Goal: Task Accomplishment & Management: Use online tool/utility

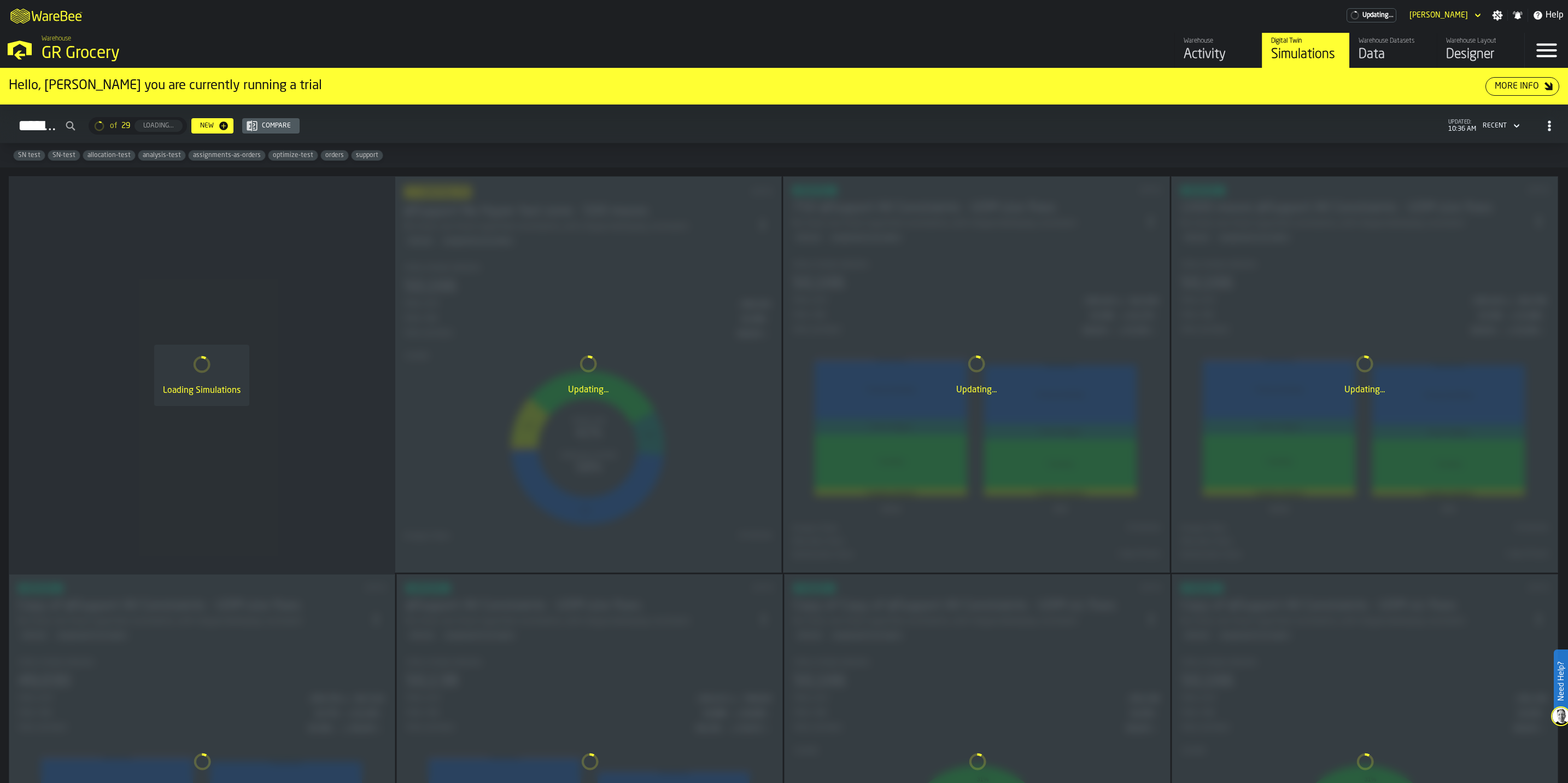
scroll to position [164, 0]
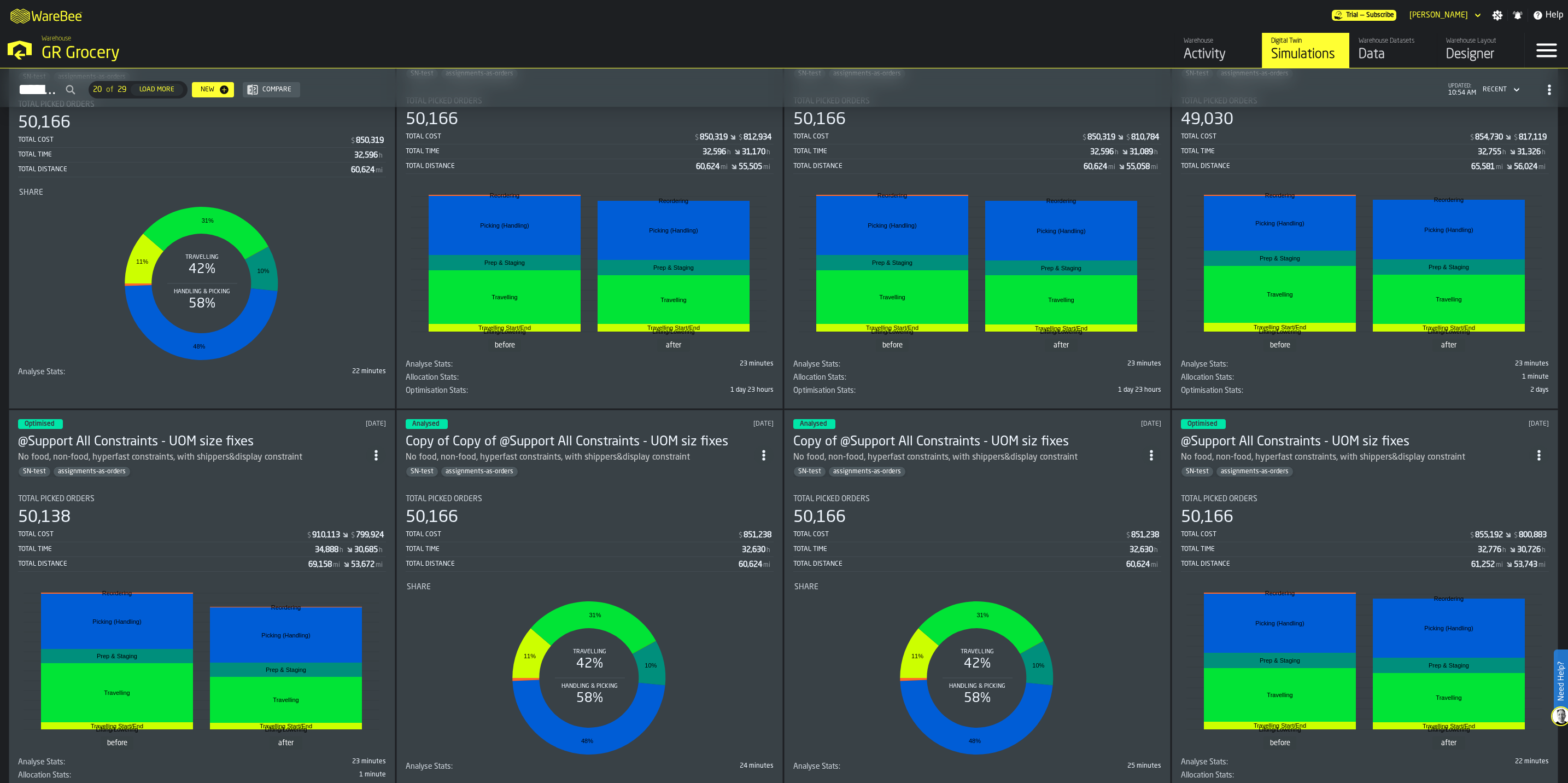
click at [151, 448] on h3 "@Support All Constraints - UOM size fixes" at bounding box center [192, 442] width 348 height 18
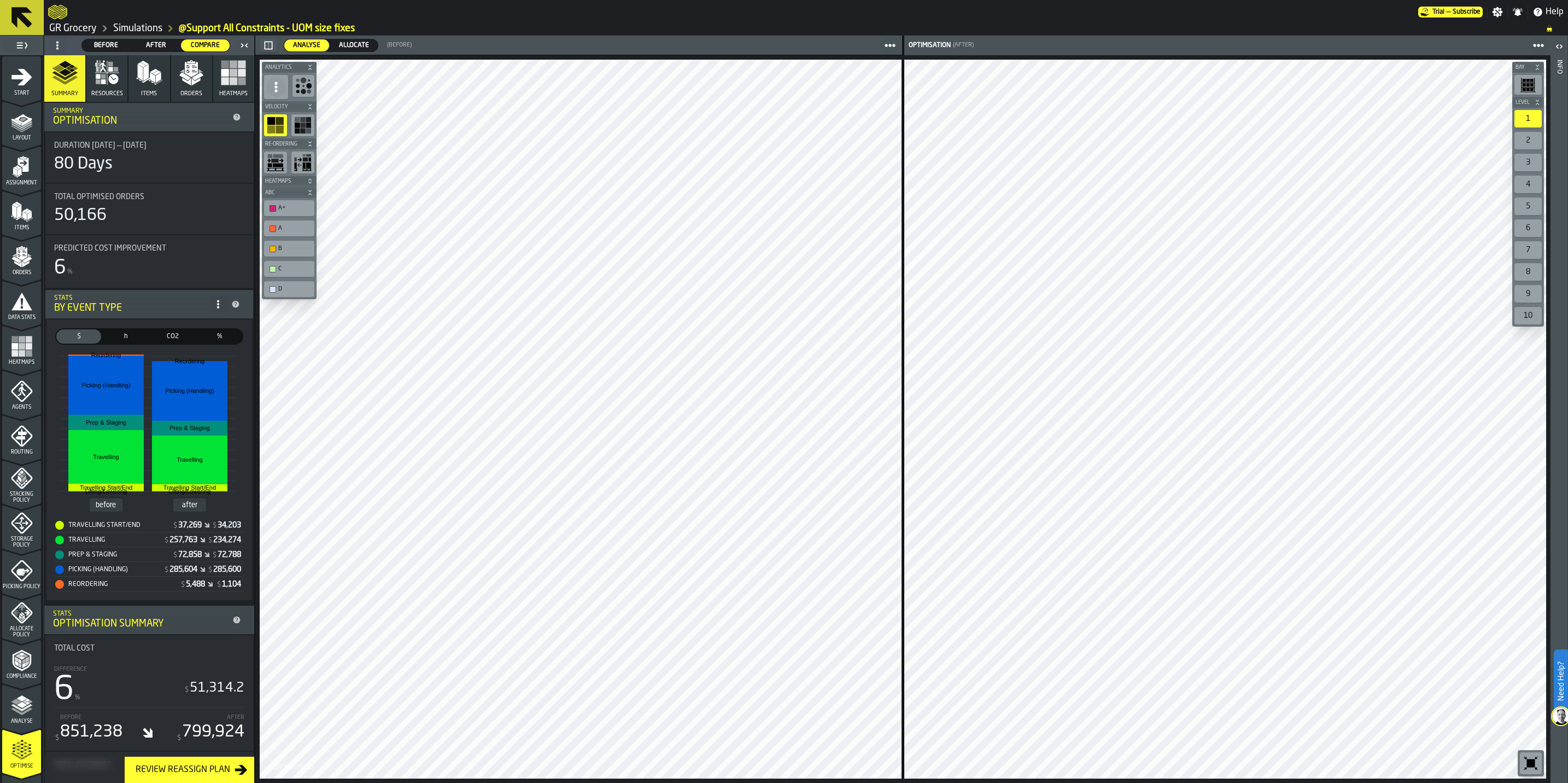
click at [341, 41] on span "Allocate" at bounding box center [354, 46] width 39 height 10
click at [313, 48] on span "Analyse" at bounding box center [306, 46] width 36 height 10
click at [351, 47] on span "Allocate" at bounding box center [354, 46] width 39 height 10
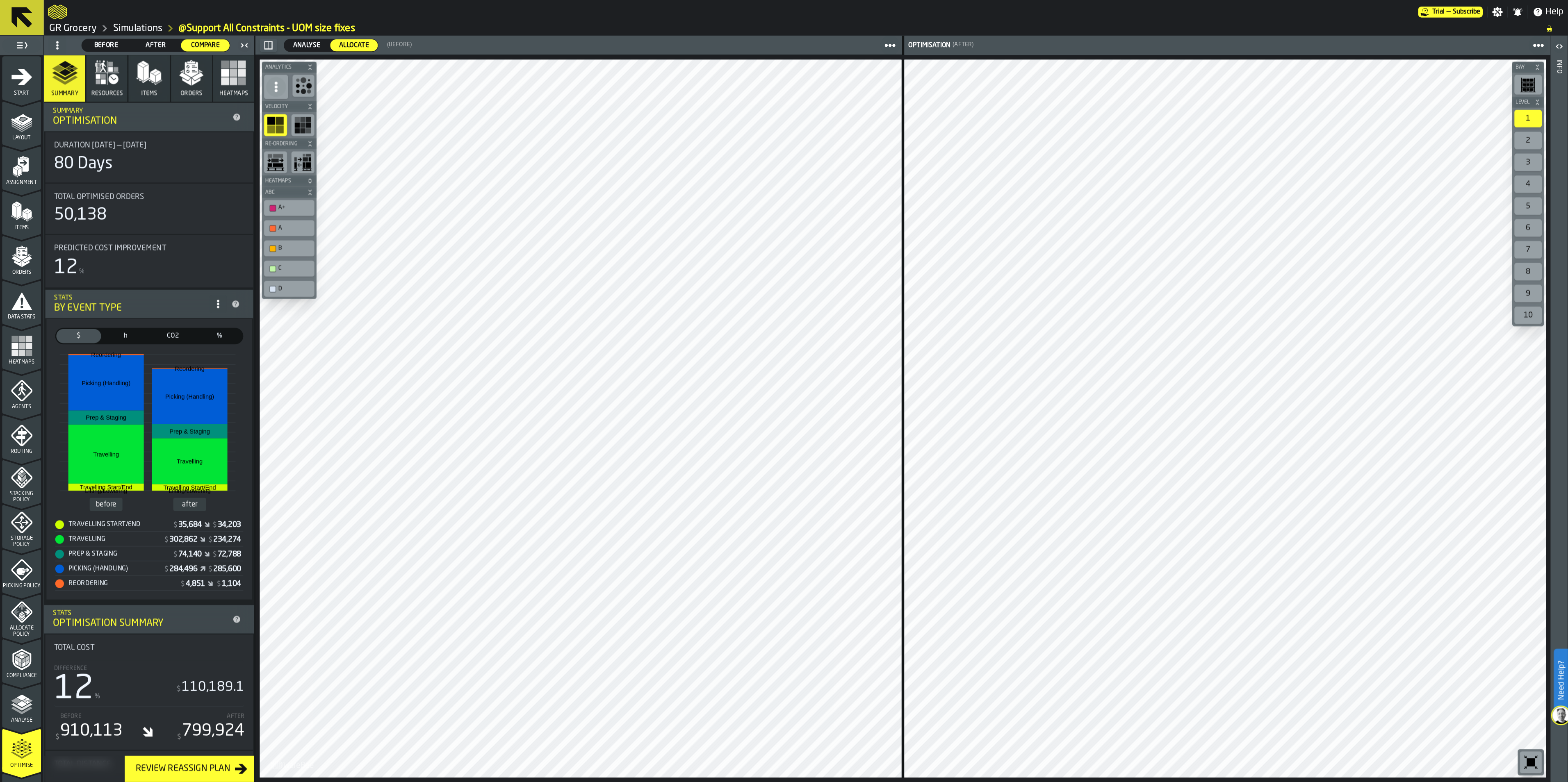
scroll to position [61, 0]
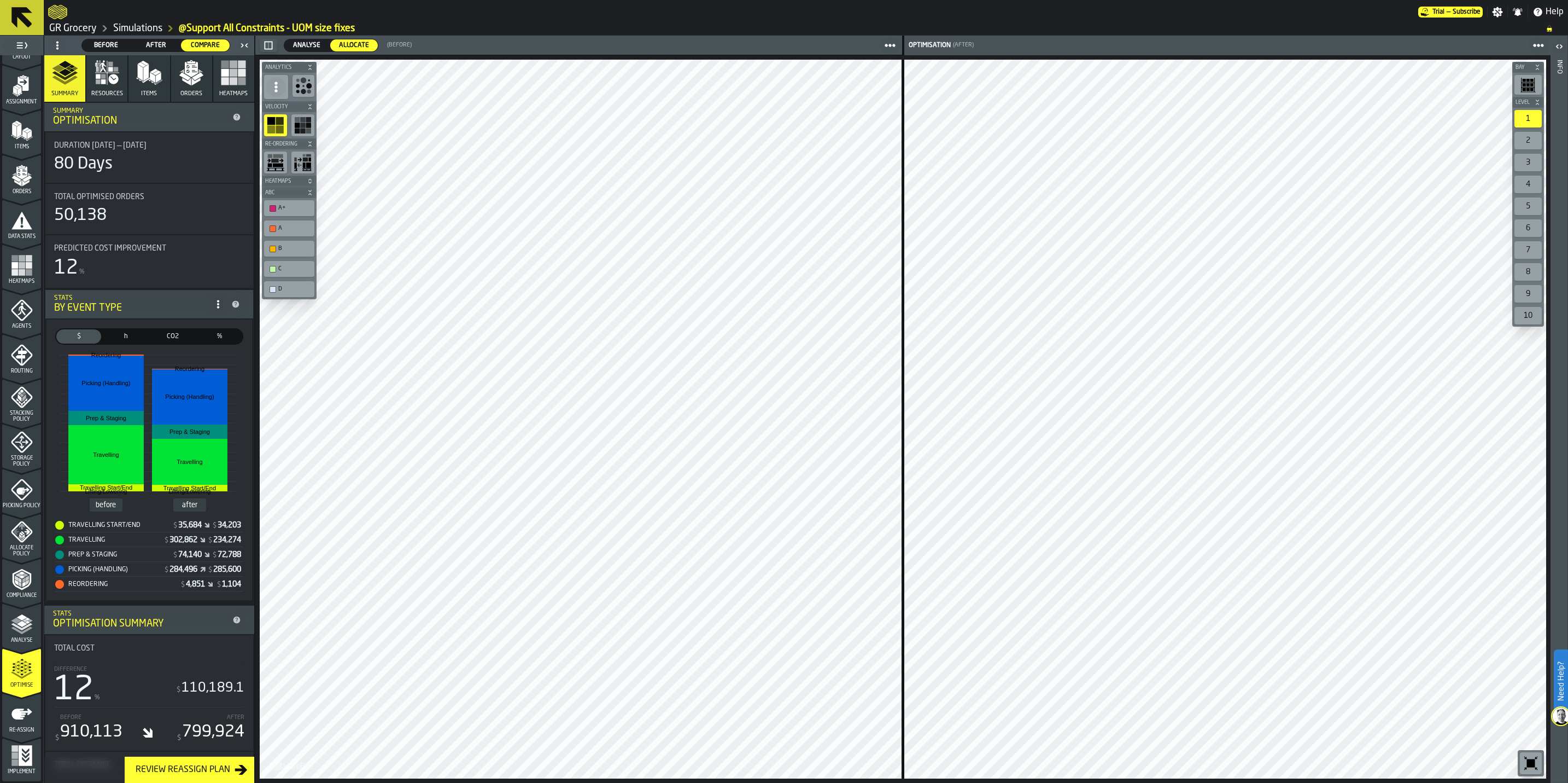
click at [28, 717] on icon "menu Re-assign" at bounding box center [21, 714] width 21 height 21
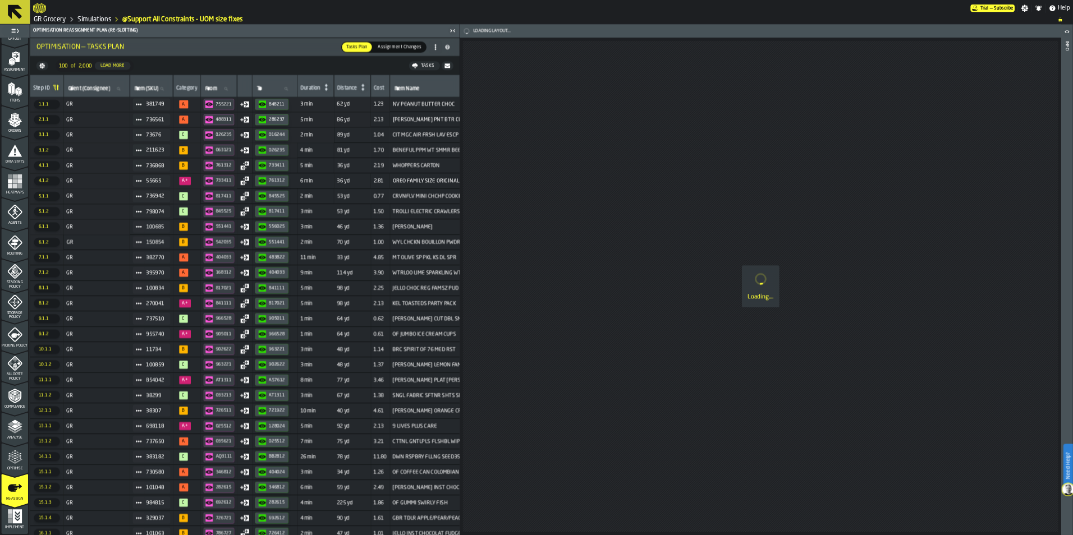
scroll to position [0, 0]
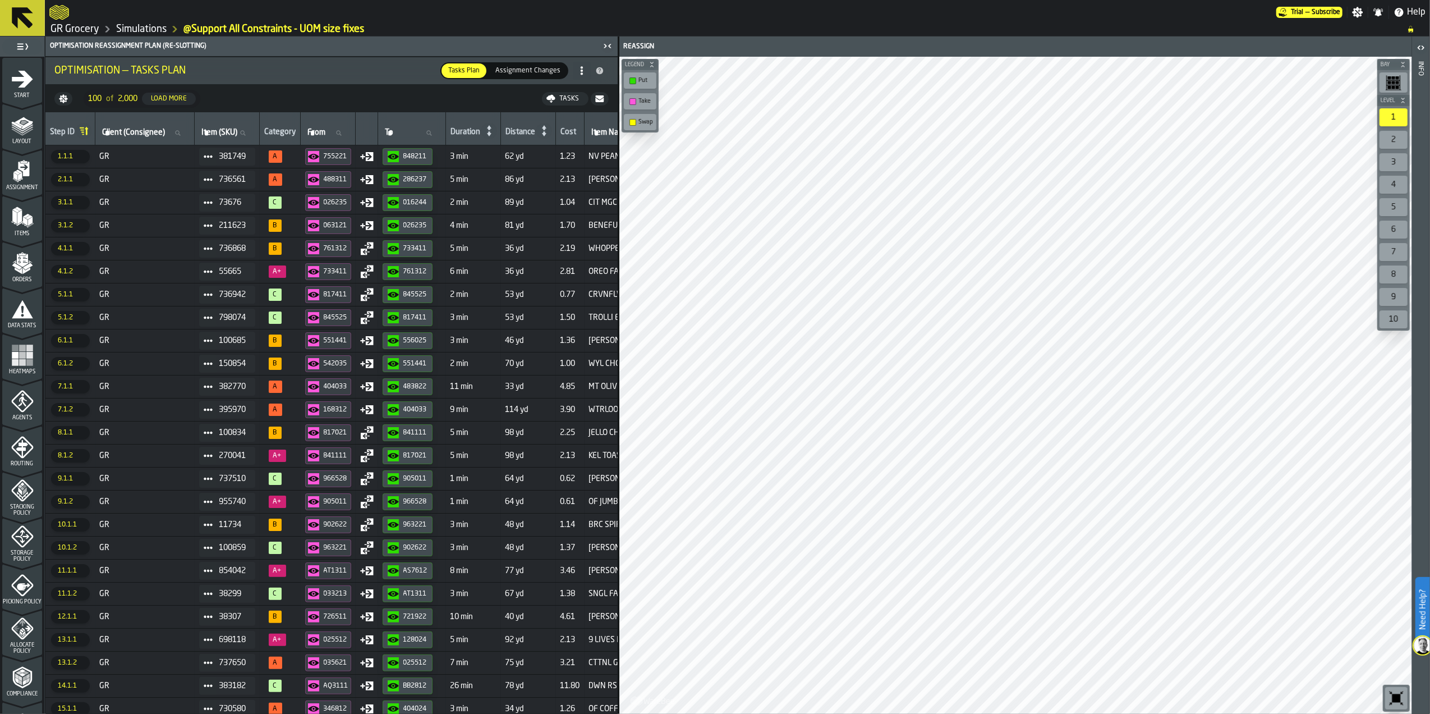
click at [276, 96] on nav "100 of 2,000 Load More Tasks" at bounding box center [331, 98] width 572 height 27
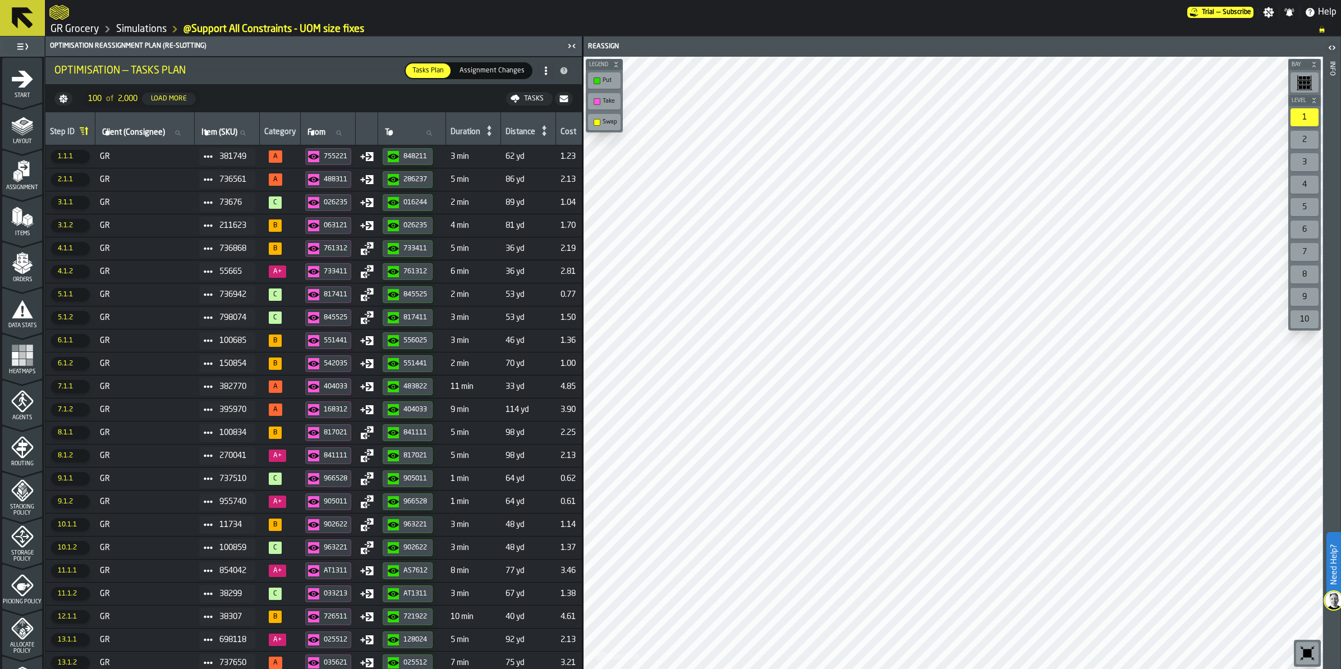
click at [256, 94] on nav "100 of 2,000 Load More Tasks" at bounding box center [313, 98] width 536 height 27
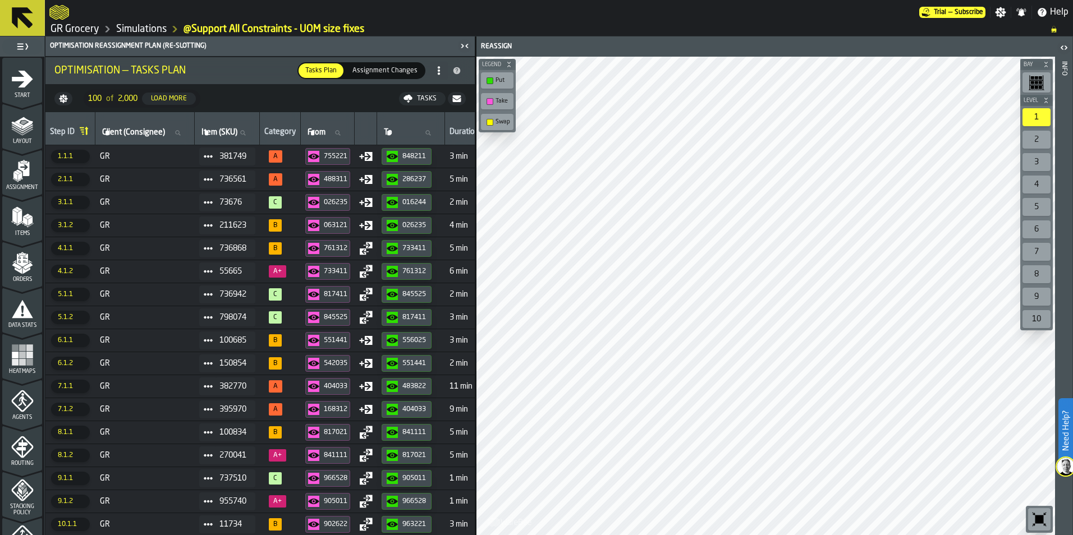
click at [155, 162] on td "GR" at bounding box center [144, 156] width 99 height 23
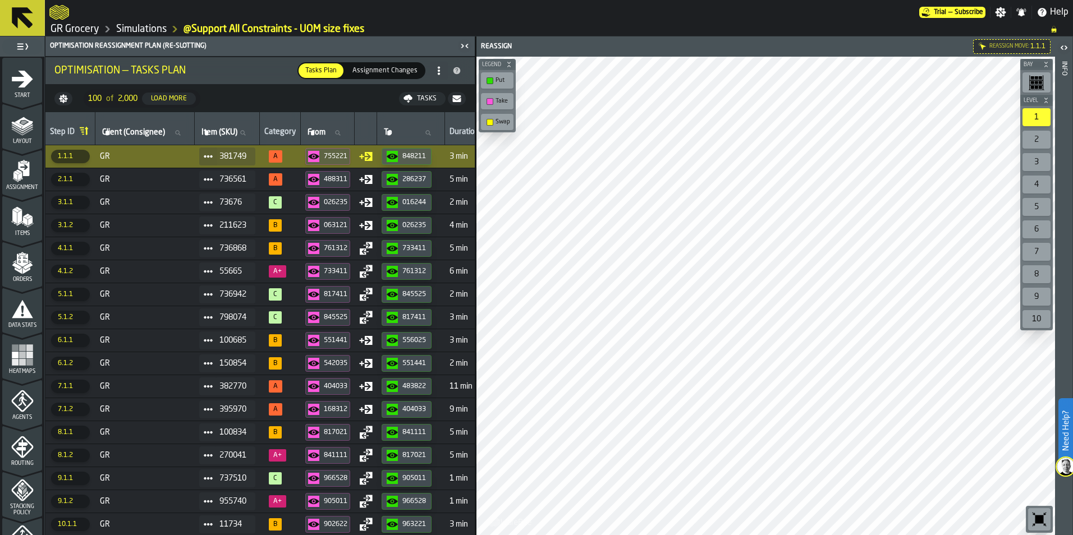
click at [347, 151] on div "755221" at bounding box center [327, 156] width 39 height 11
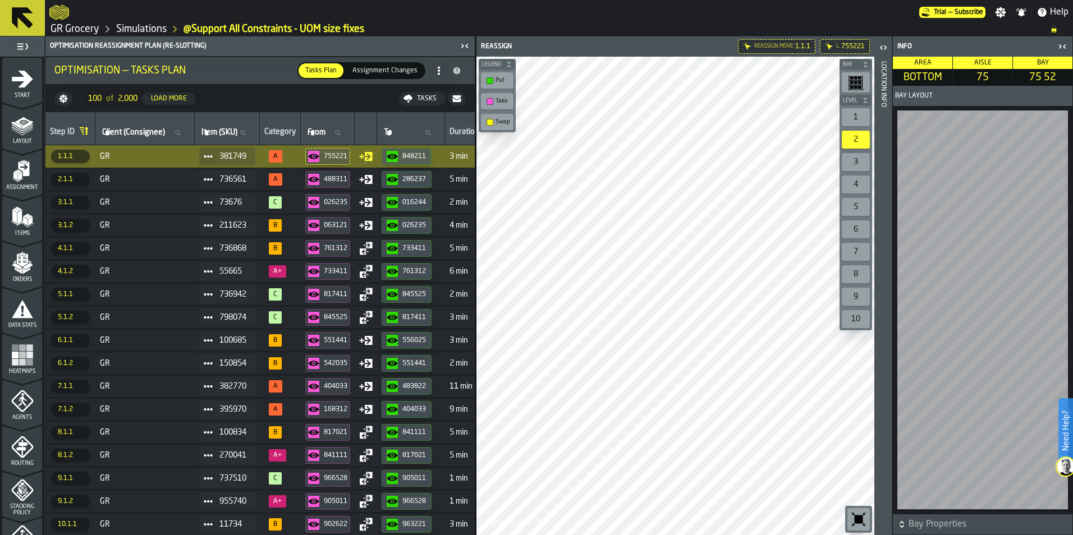
click at [422, 153] on div "848211" at bounding box center [414, 157] width 24 height 8
click at [153, 188] on td "GR" at bounding box center [144, 179] width 99 height 23
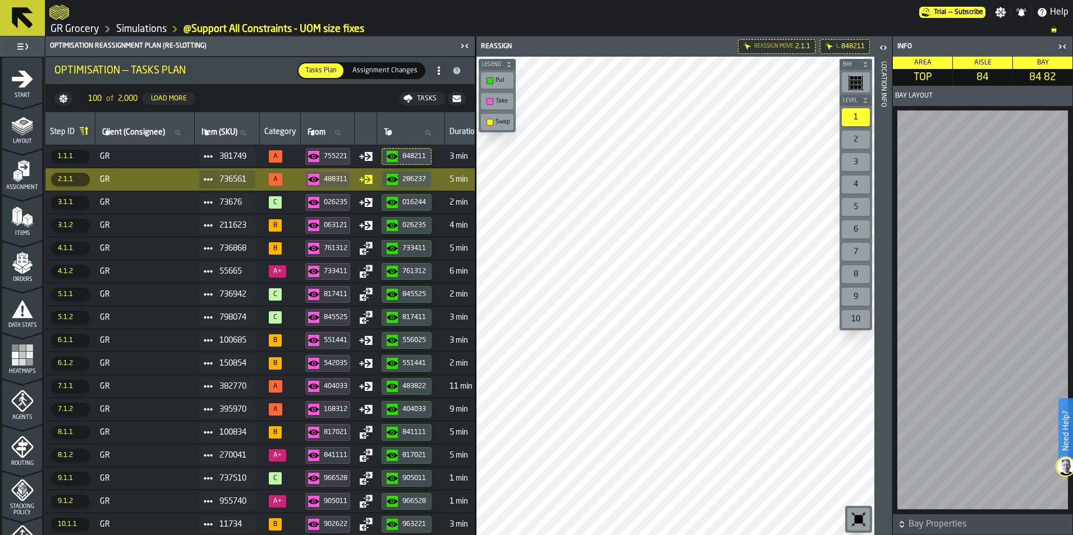
click at [334, 178] on div "488311" at bounding box center [336, 180] width 24 height 8
click at [402, 176] on div "button-286237" at bounding box center [395, 179] width 16 height 11
click at [163, 209] on td "GR" at bounding box center [144, 202] width 99 height 23
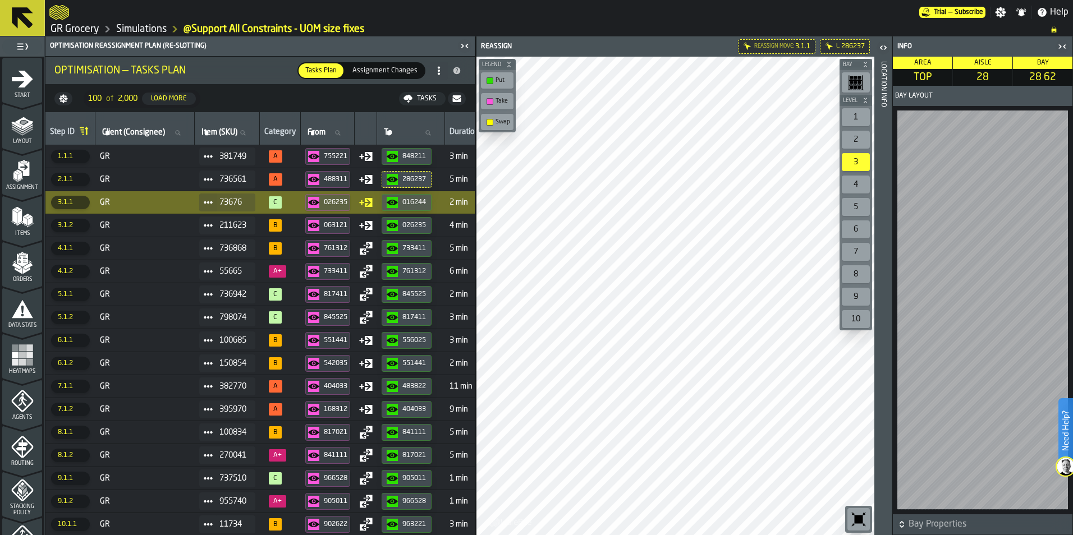
click at [345, 203] on div "026235" at bounding box center [336, 203] width 24 height 8
click at [398, 206] on icon "button-016244" at bounding box center [392, 202] width 11 height 11
click at [569, 330] on div at bounding box center [675, 296] width 398 height 479
click at [155, 231] on td "GR" at bounding box center [144, 225] width 99 height 23
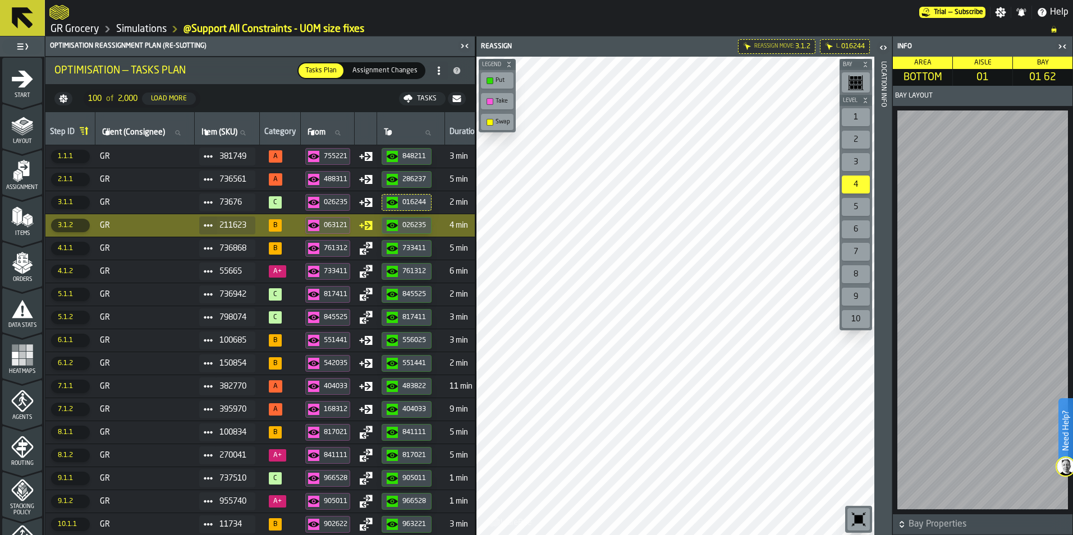
click at [319, 226] on icon "button-063121" at bounding box center [313, 226] width 11 height 6
click at [398, 231] on icon "button-026235" at bounding box center [392, 225] width 11 height 11
click at [162, 250] on span "GR" at bounding box center [145, 248] width 90 height 9
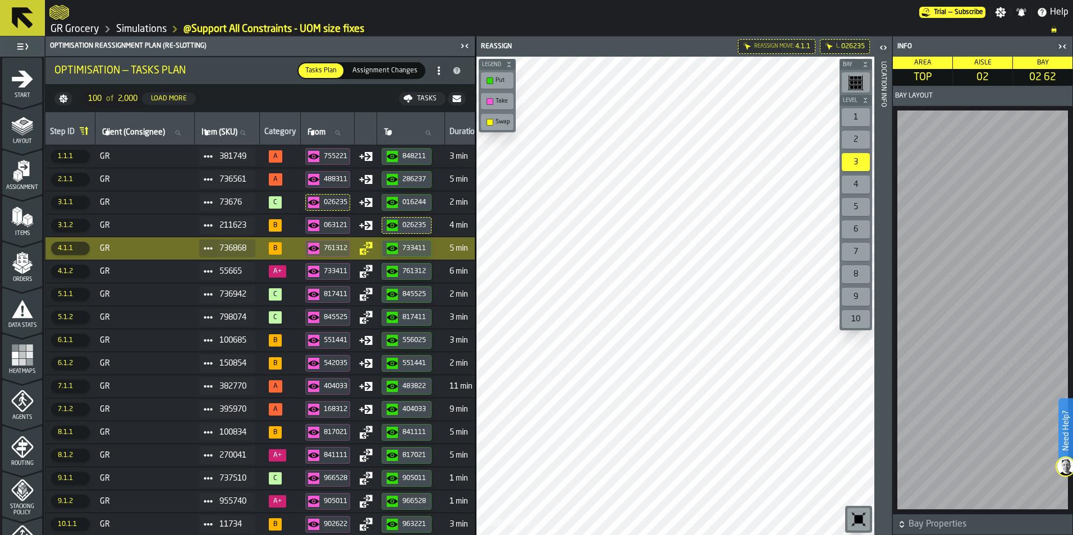
click at [347, 249] on div "761312" at bounding box center [336, 249] width 24 height 8
click at [402, 250] on div "button-733411" at bounding box center [395, 248] width 16 height 11
click at [159, 273] on span "GR" at bounding box center [145, 271] width 90 height 9
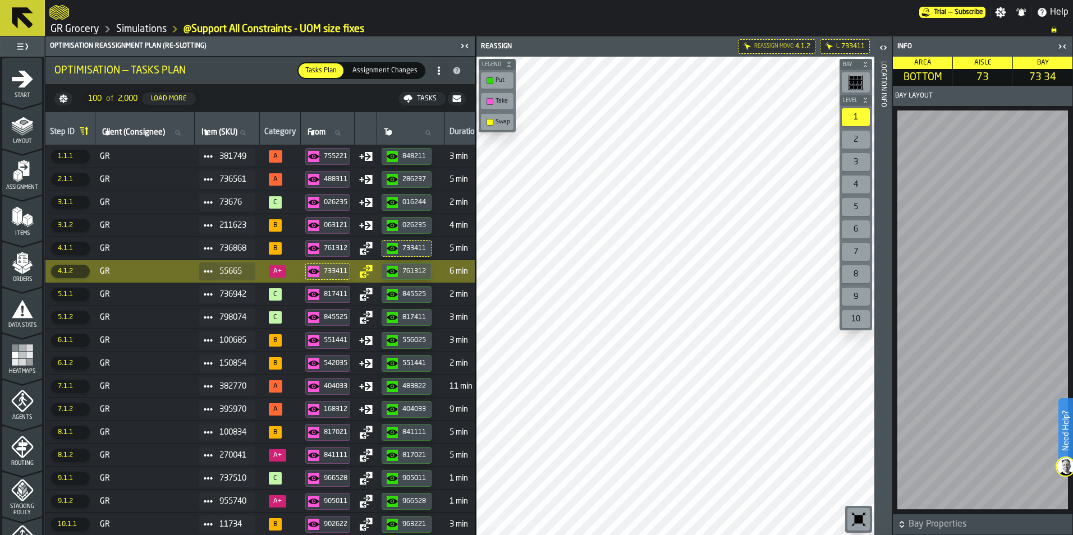
click at [343, 269] on div "733411" at bounding box center [336, 272] width 24 height 8
click at [411, 277] on div "761312" at bounding box center [407, 271] width 40 height 11
click at [153, 292] on span "GR" at bounding box center [145, 294] width 90 height 9
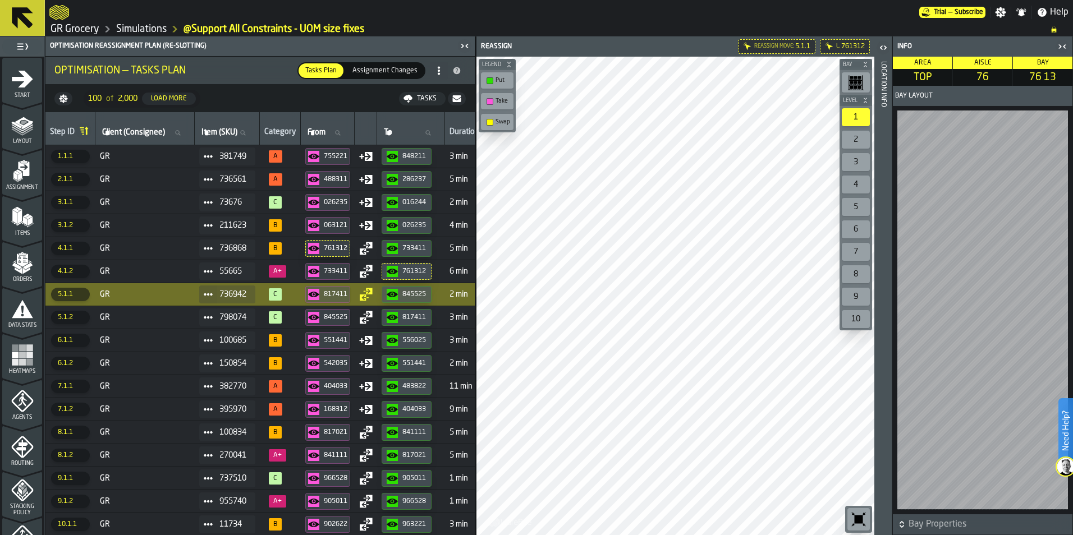
click at [135, 406] on span "GR" at bounding box center [145, 409] width 90 height 9
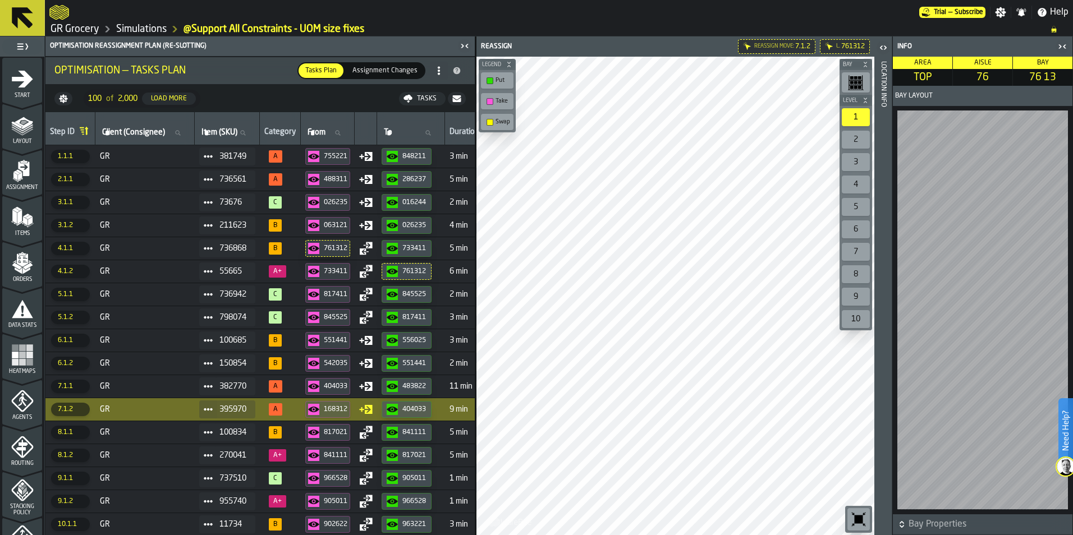
click at [344, 406] on div "168312" at bounding box center [336, 410] width 24 height 8
click at [394, 408] on icon "button-404033" at bounding box center [392, 409] width 11 height 11
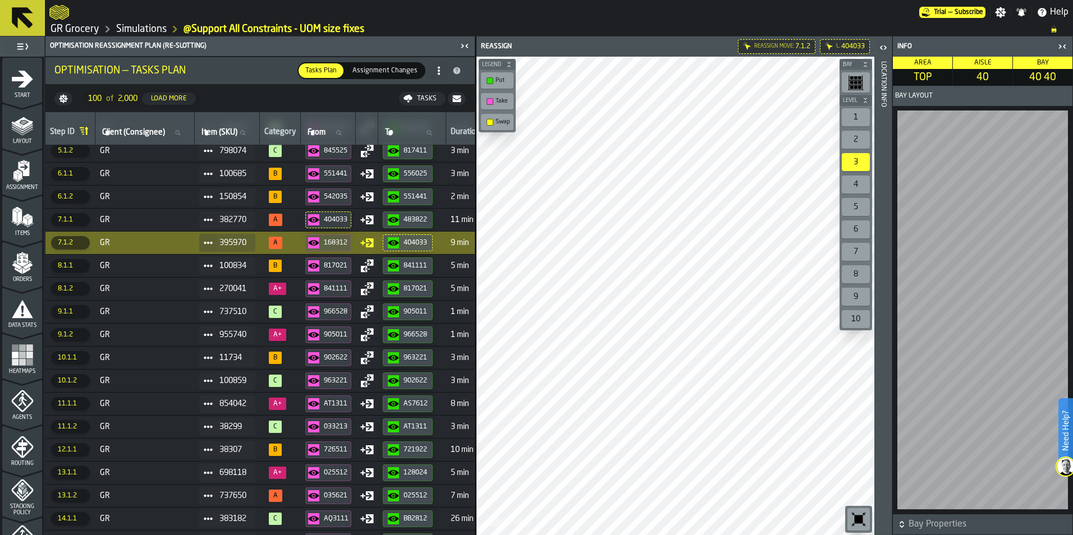
scroll to position [168, 0]
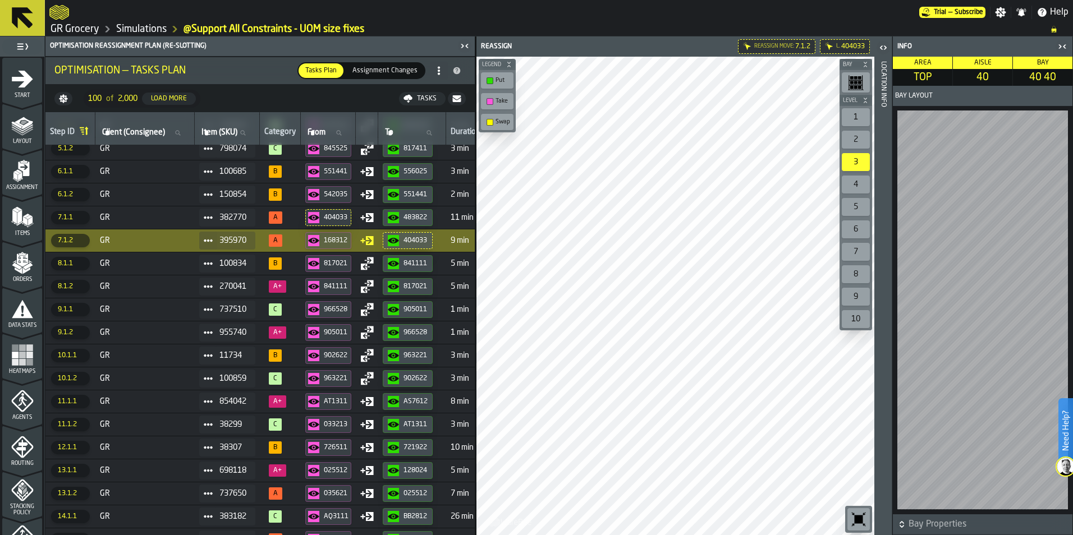
click at [169, 402] on span "GR" at bounding box center [145, 401] width 90 height 9
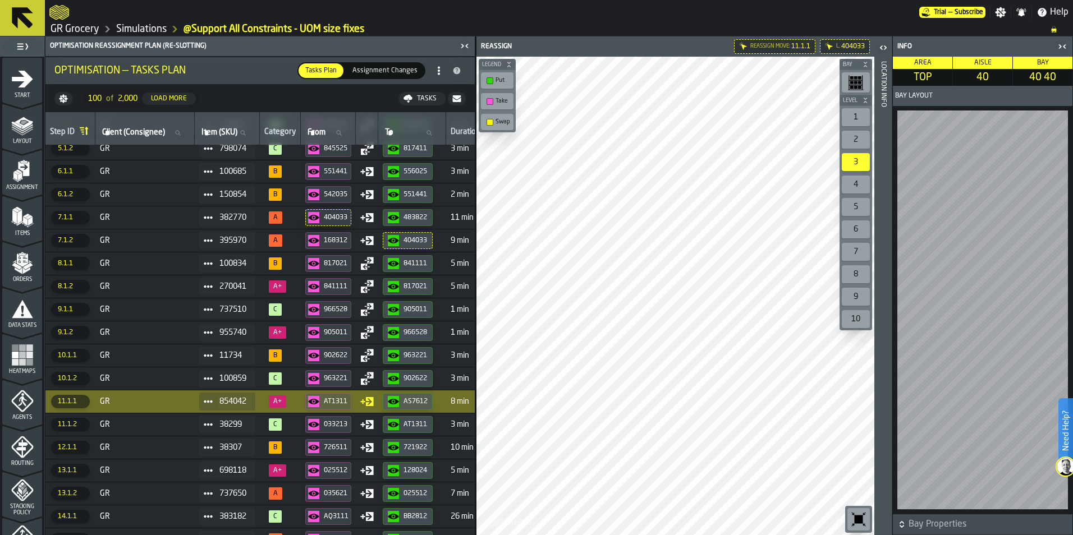
click at [330, 407] on div "AT1311" at bounding box center [328, 401] width 40 height 11
click at [421, 402] on div "AS7612" at bounding box center [415, 402] width 24 height 8
click at [740, 424] on div at bounding box center [675, 296] width 398 height 479
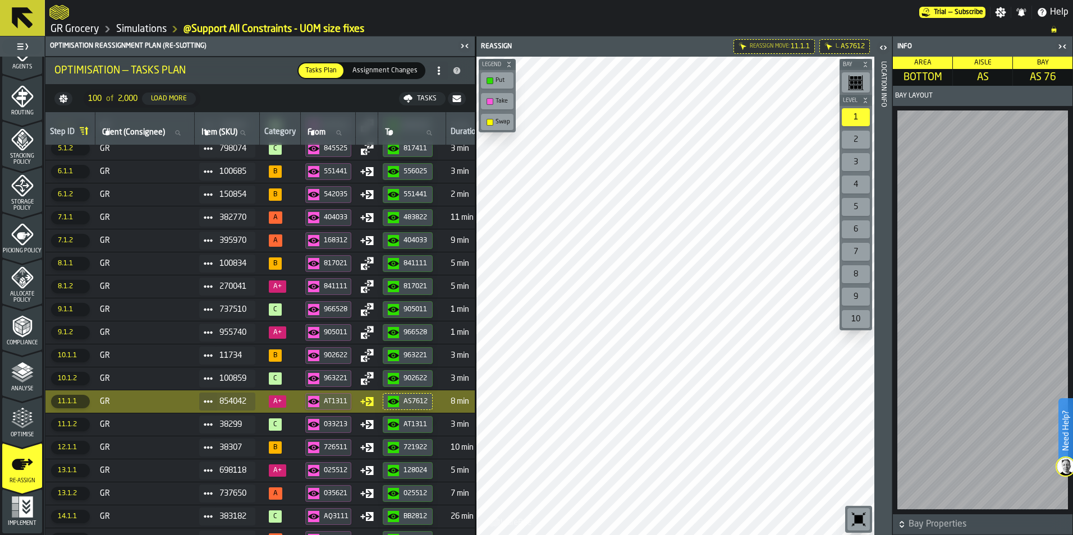
click at [16, 414] on icon "menu Optimise" at bounding box center [22, 418] width 22 height 22
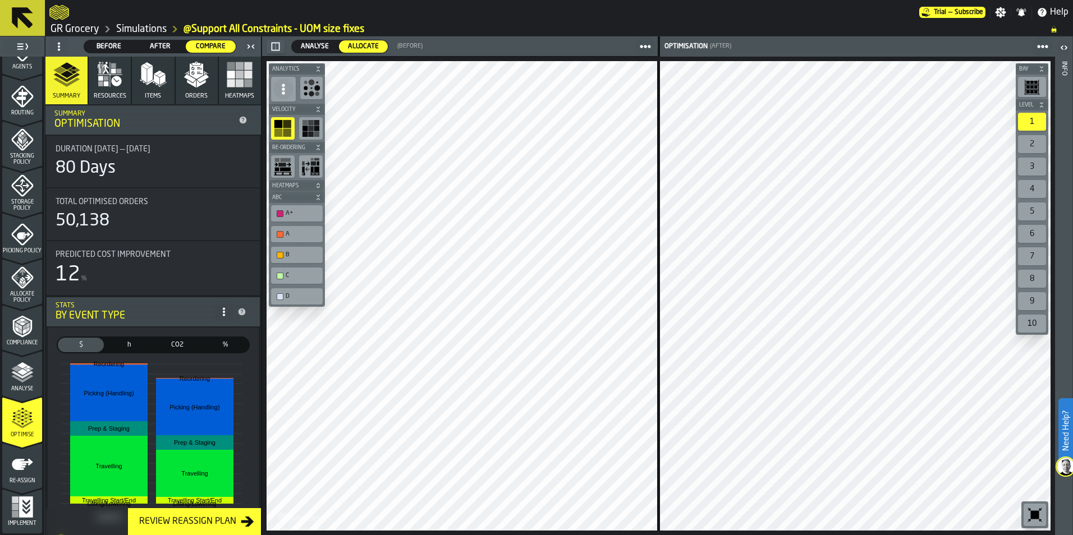
drag, startPoint x: 308, startPoint y: 48, endPoint x: 308, endPoint y: 59, distance: 11.2
click at [308, 48] on span "Analyse" at bounding box center [314, 47] width 37 height 10
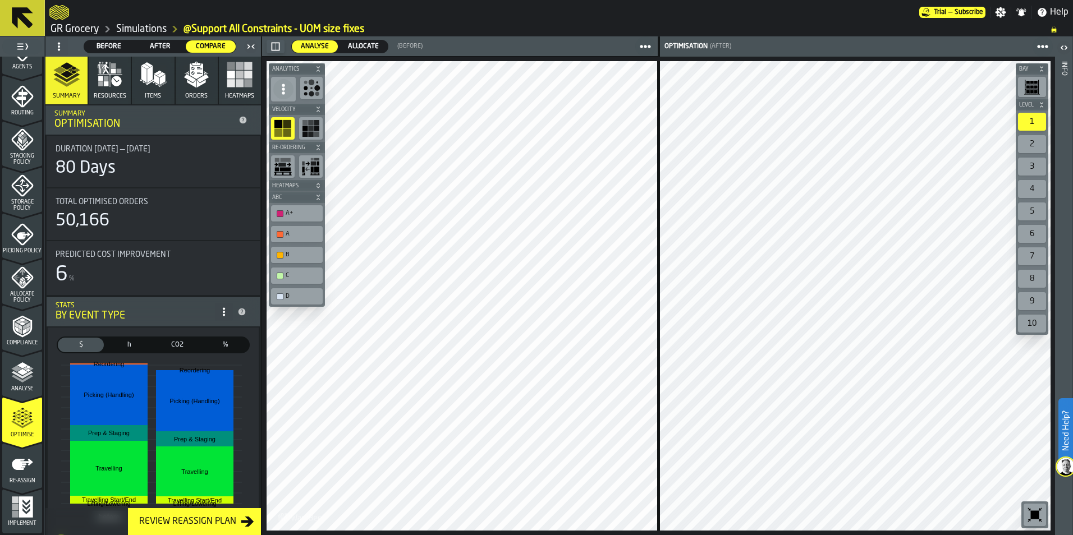
click at [359, 43] on span "Allocate" at bounding box center [363, 47] width 40 height 10
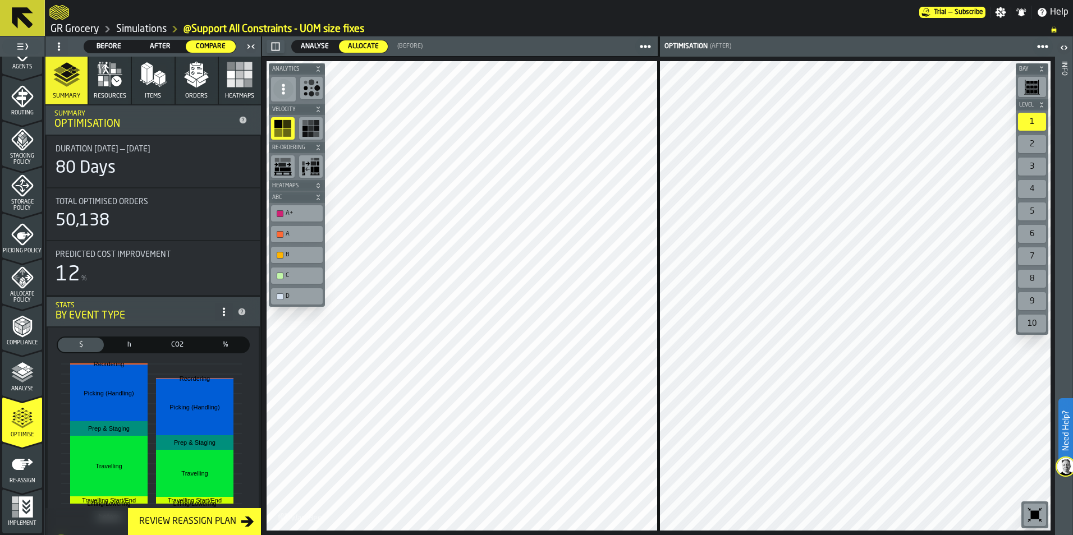
click at [140, 27] on link "Simulations" at bounding box center [141, 29] width 50 height 12
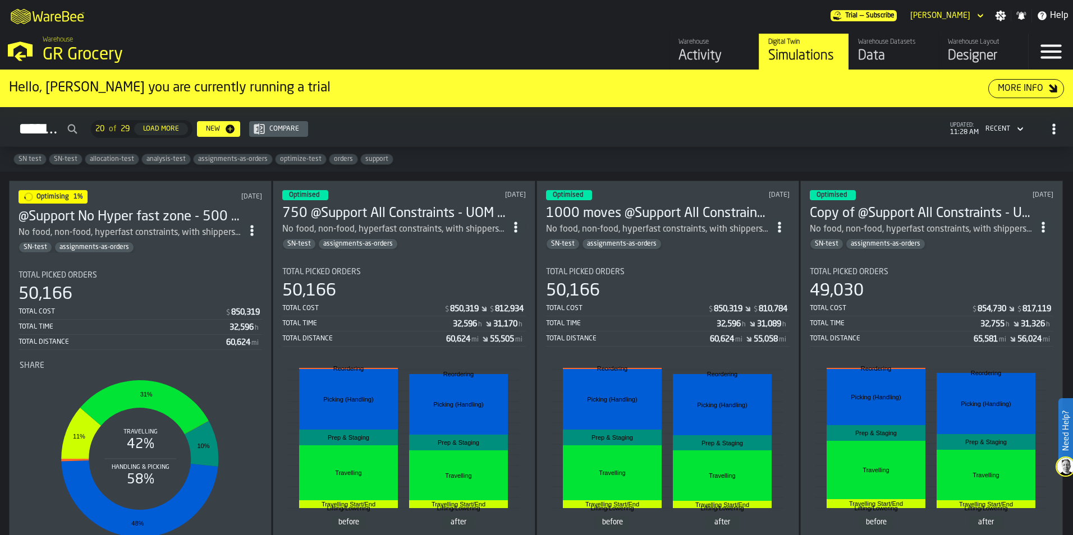
click at [868, 212] on h3 "Copy of @Support All Constraints - UOM size fixes" at bounding box center [920, 214] width 223 height 18
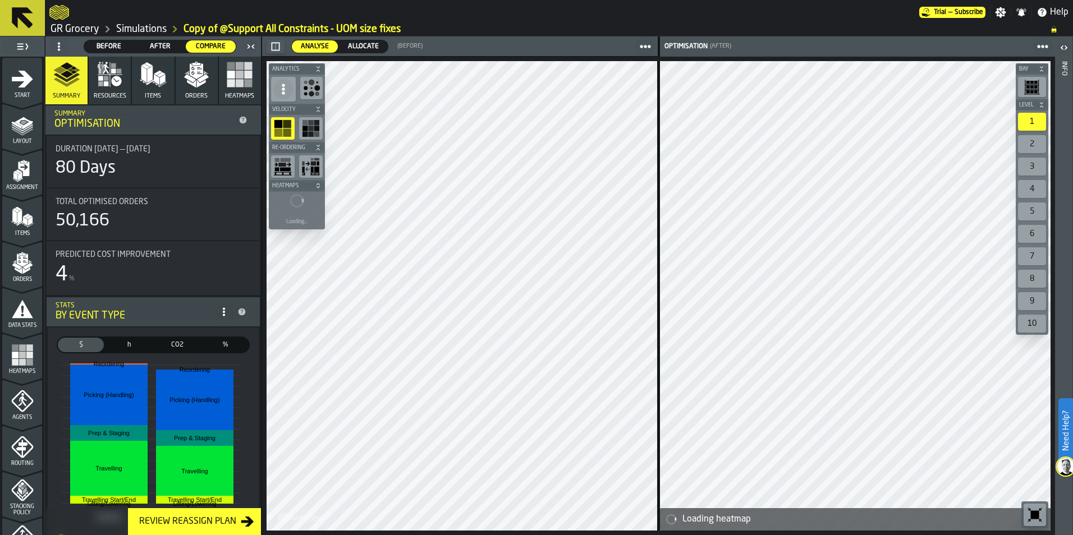
click at [365, 44] on span "Allocate" at bounding box center [363, 47] width 40 height 10
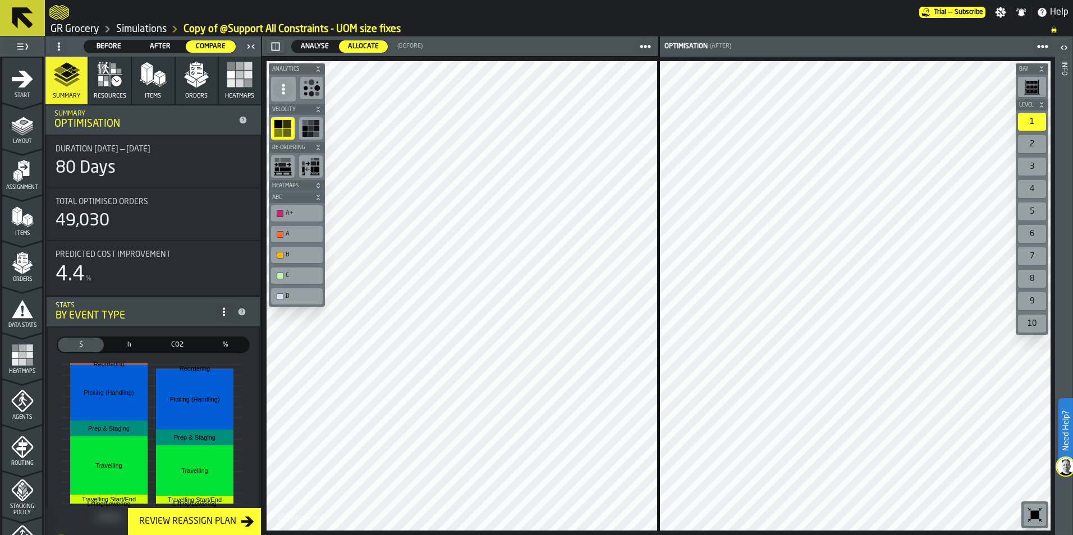
click at [22, 99] on icon "menu Start" at bounding box center [22, 103] width 40 height 11
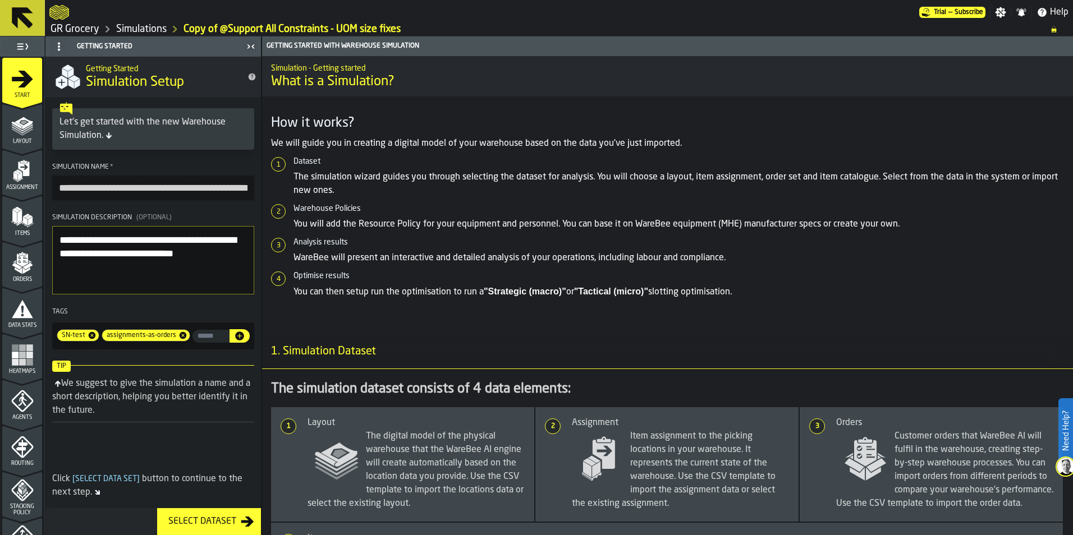
scroll to position [351, 0]
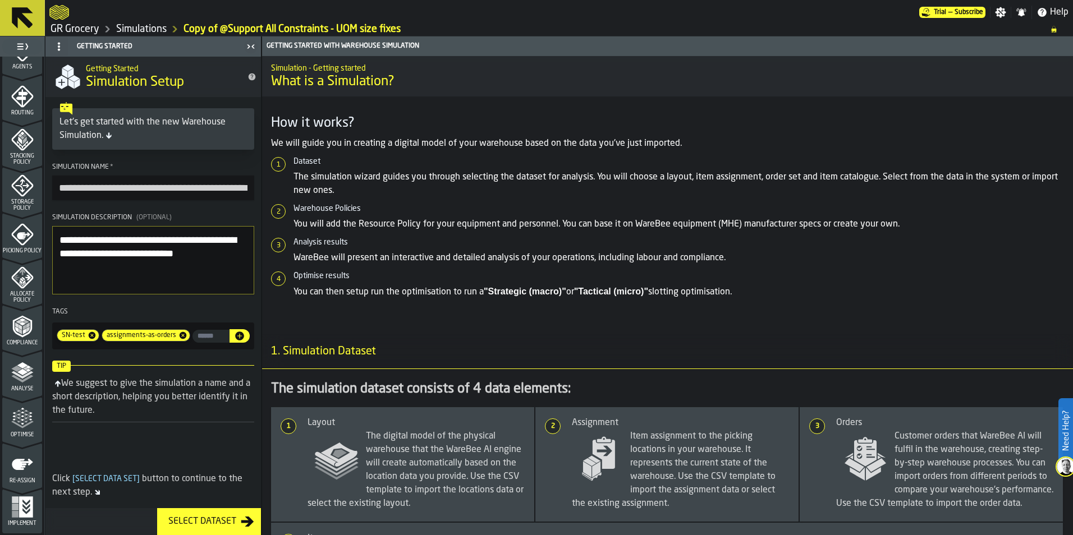
click at [23, 422] on icon "menu Optimise" at bounding box center [22, 418] width 22 height 22
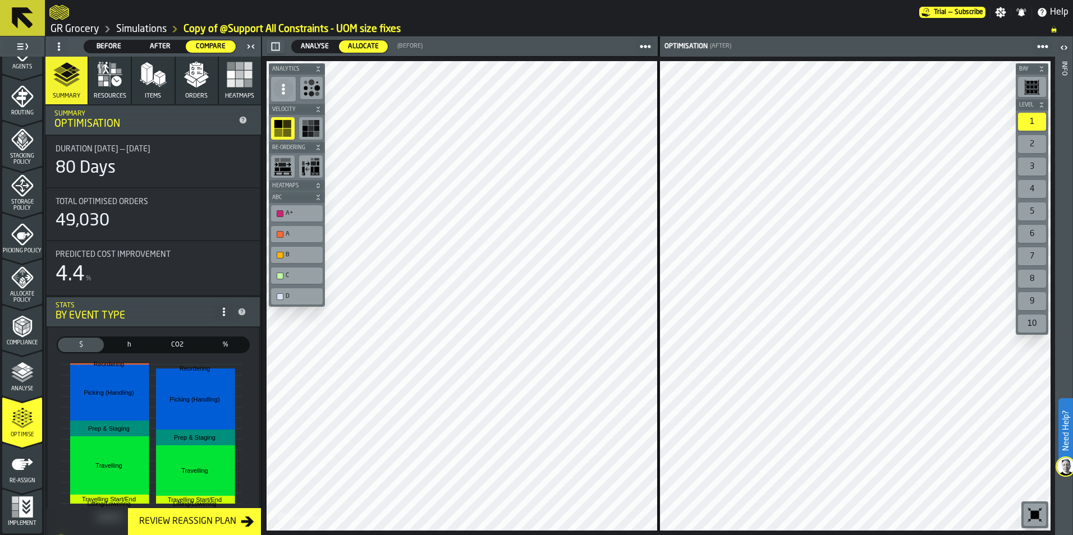
click at [147, 31] on link "Simulations" at bounding box center [141, 29] width 50 height 12
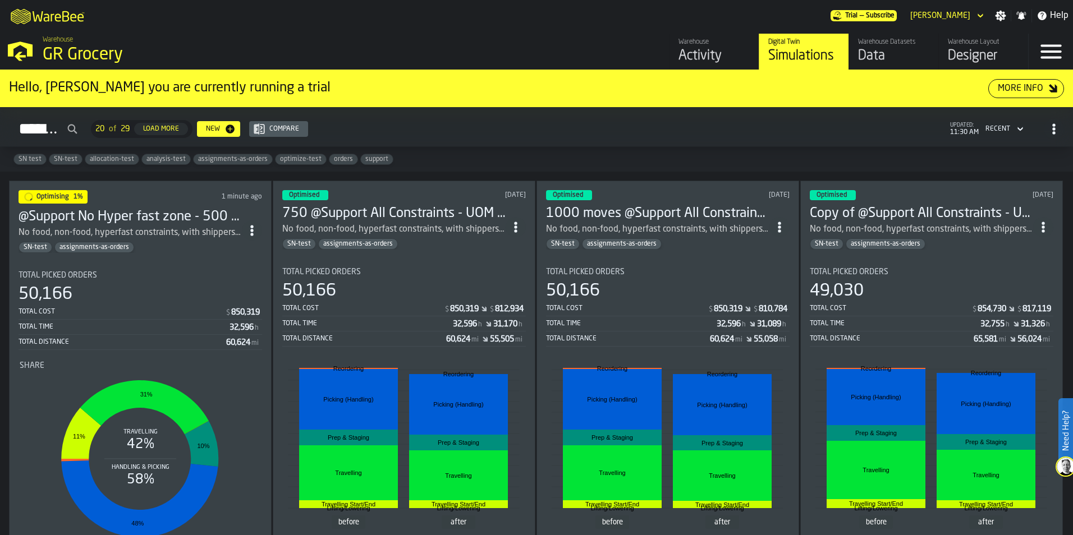
click at [647, 197] on header "Optimised [DATE] 1000 moves @Support All Constraints - UOM size fixes No food, …" at bounding box center [667, 219] width 243 height 59
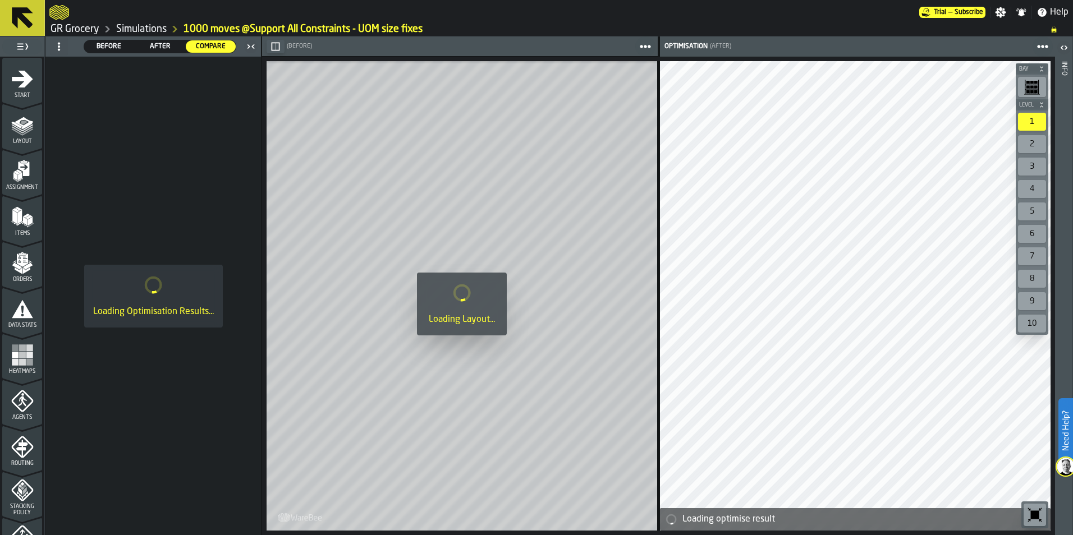
scroll to position [337, 0]
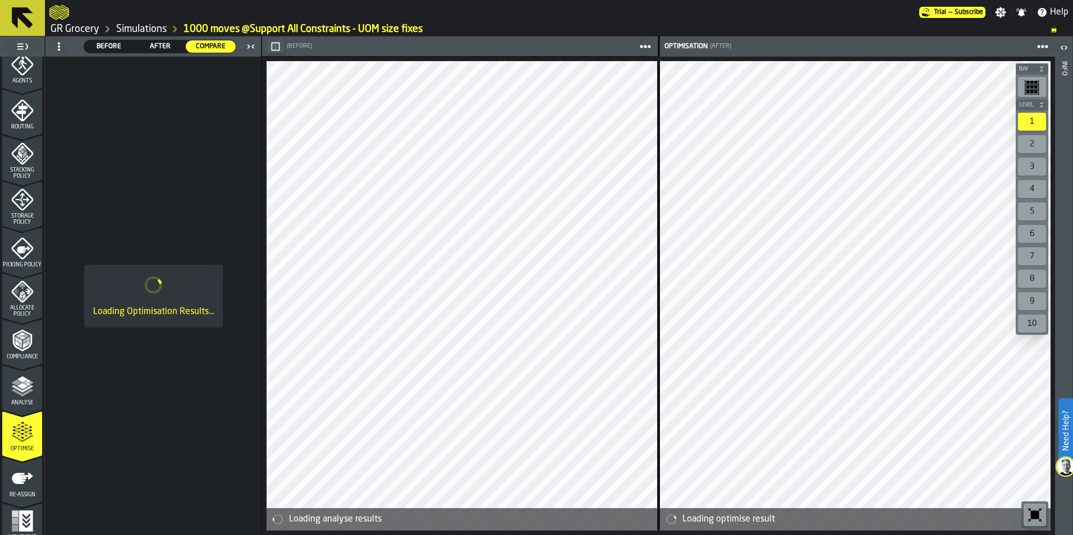
click at [22, 441] on icon "menu Optimise" at bounding box center [22, 438] width 22 height 7
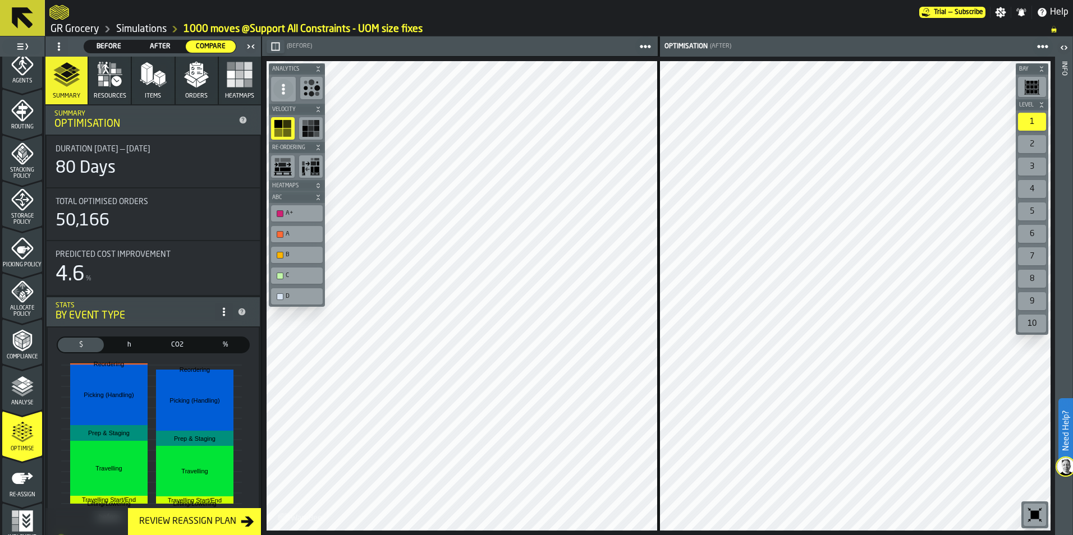
click at [25, 490] on div "Re-assign" at bounding box center [22, 482] width 40 height 31
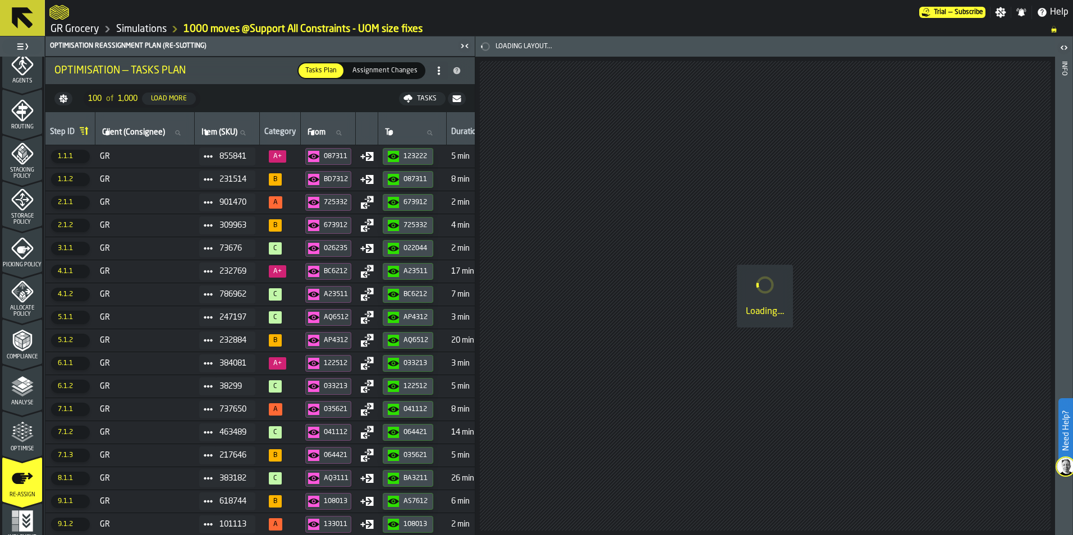
click at [141, 179] on span "GR" at bounding box center [145, 179] width 90 height 9
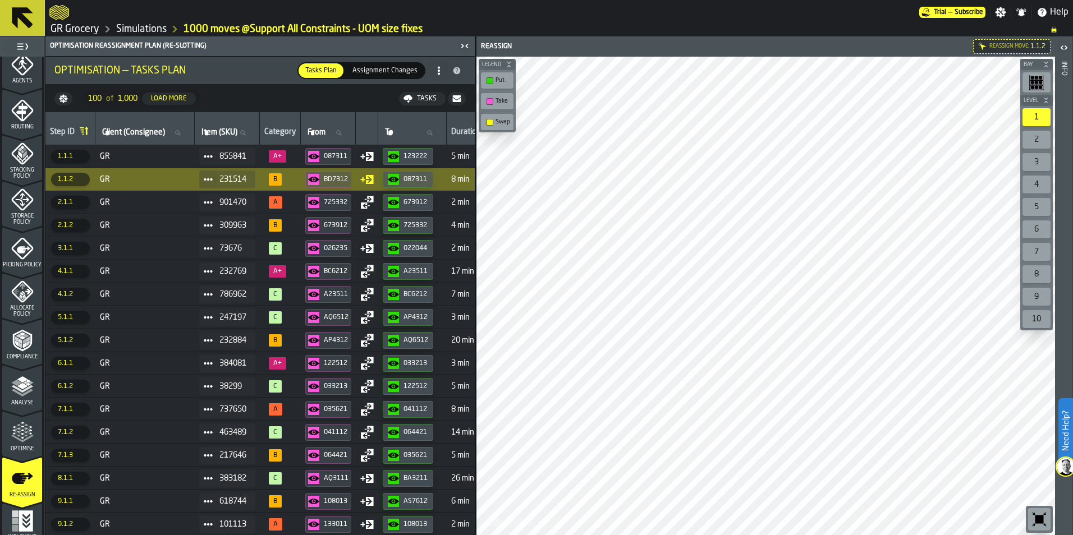
click at [410, 184] on div "087311" at bounding box center [408, 179] width 40 height 11
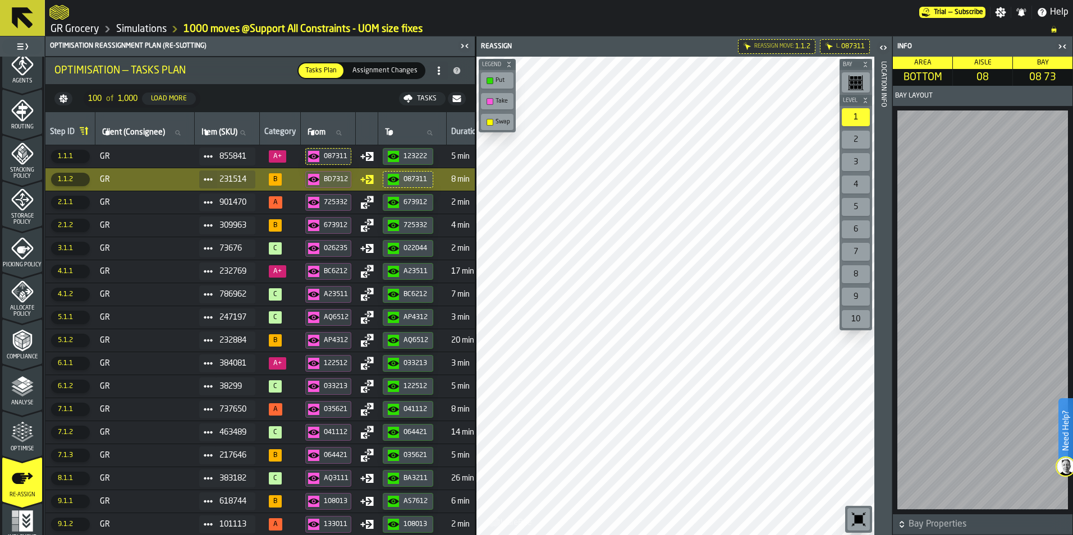
click at [178, 366] on span "GR" at bounding box center [145, 363] width 90 height 9
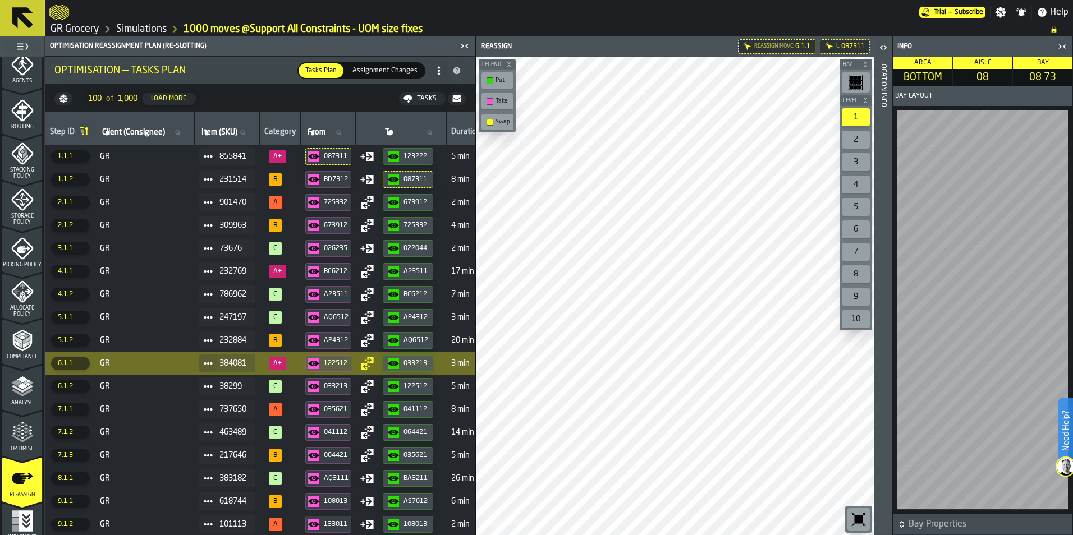
click at [136, 25] on link "Simulations" at bounding box center [141, 29] width 50 height 12
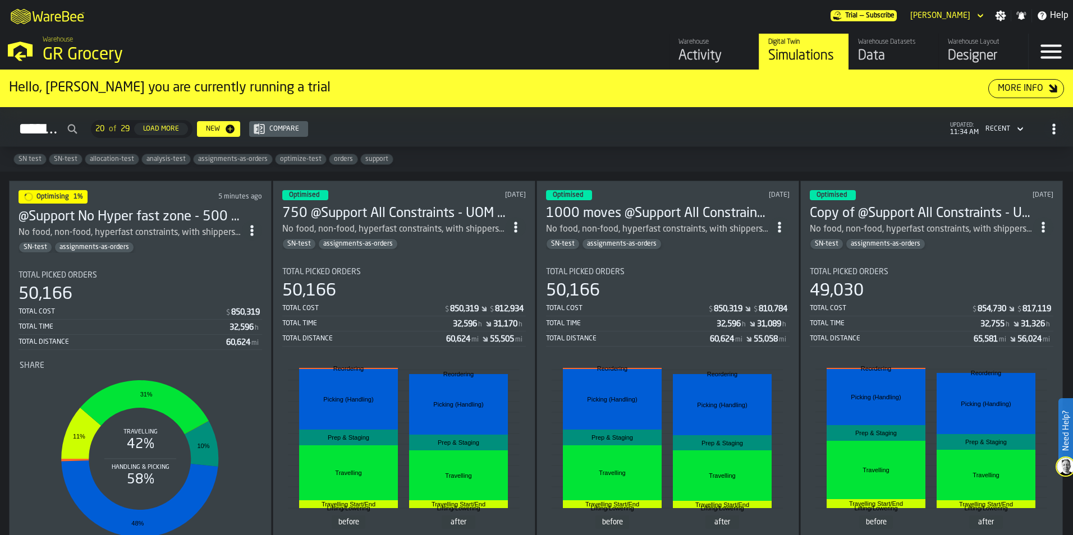
click at [461, 210] on h3 "750 @Support All Constraints - UOM size fixes" at bounding box center [393, 214] width 223 height 18
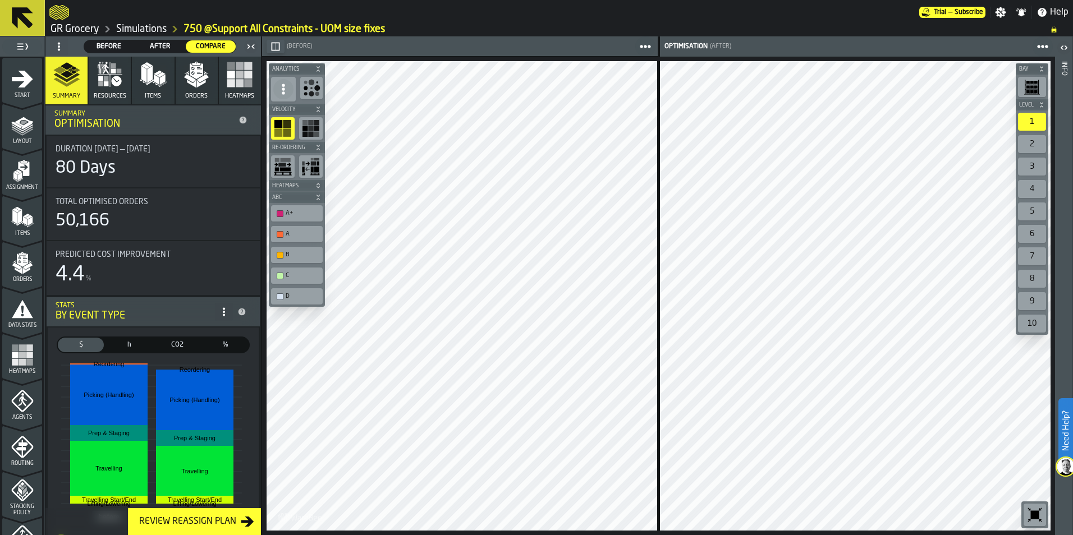
click at [141, 31] on link "Simulations" at bounding box center [141, 29] width 50 height 12
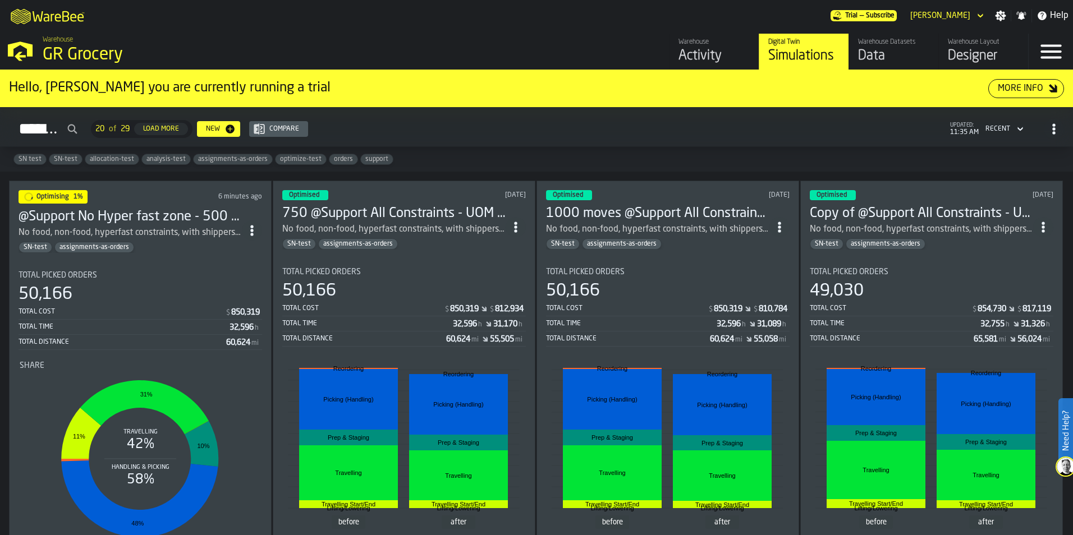
click at [174, 222] on h3 "@Support No Hyper fast zone - 500 moves" at bounding box center [130, 217] width 223 height 18
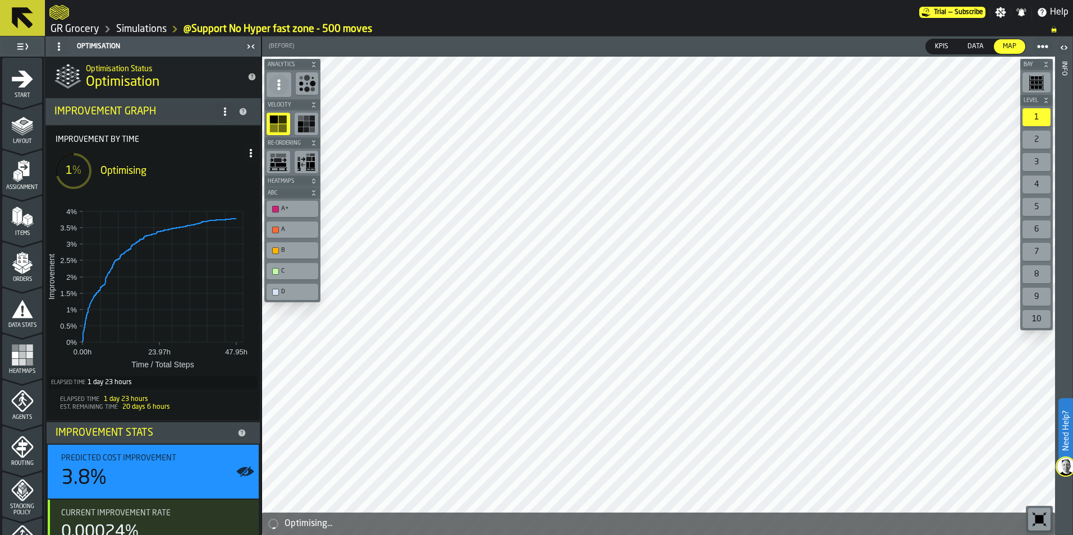
click at [147, 29] on link "Simulations" at bounding box center [141, 29] width 50 height 12
